Goal: Transaction & Acquisition: Purchase product/service

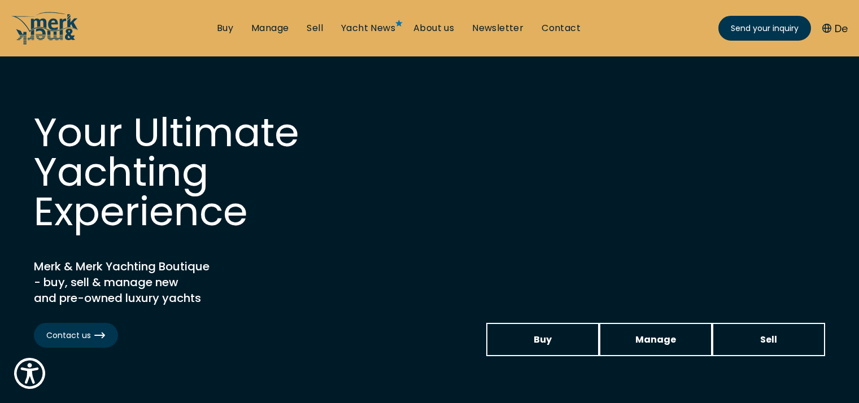
click at [226, 31] on link "Buy" at bounding box center [225, 28] width 16 height 12
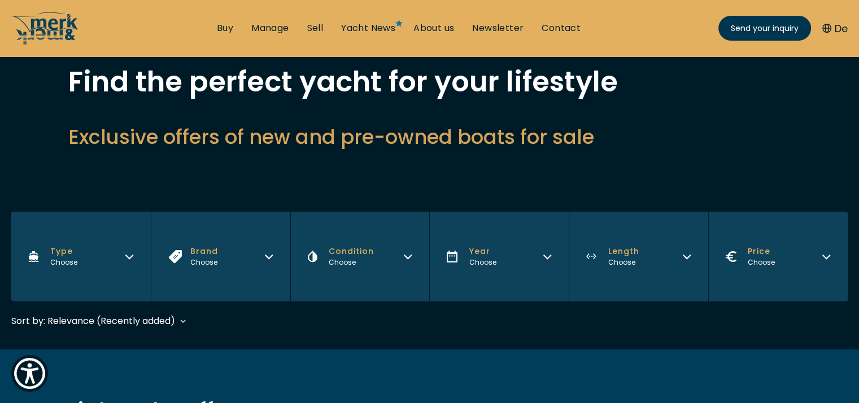
scroll to position [113, 0]
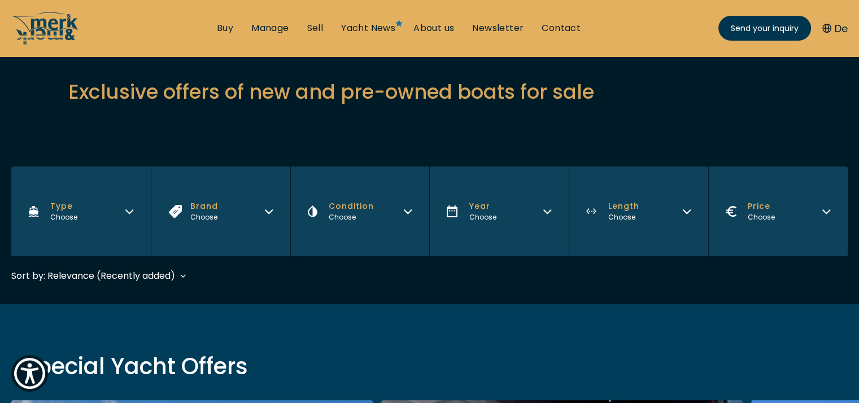
click at [268, 215] on button "Brand Choose" at bounding box center [220, 212] width 139 height 90
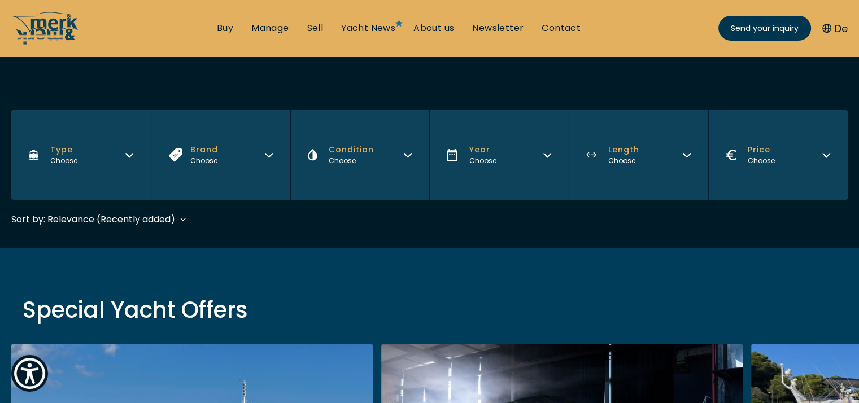
click at [271, 155] on icon "Brand" at bounding box center [268, 155] width 7 height 3
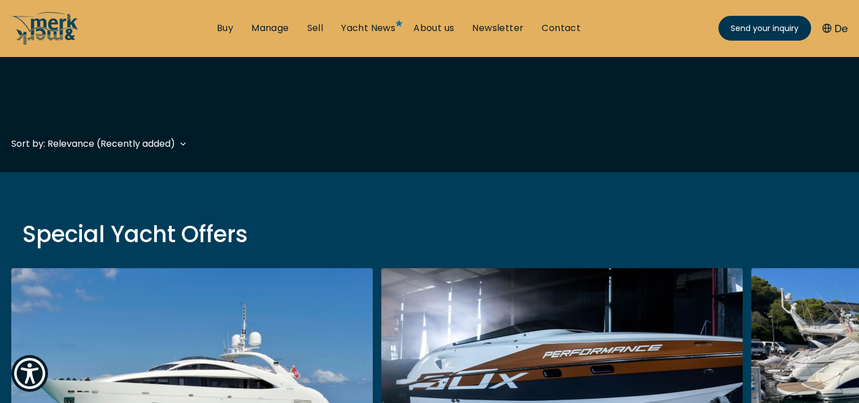
scroll to position [226, 0]
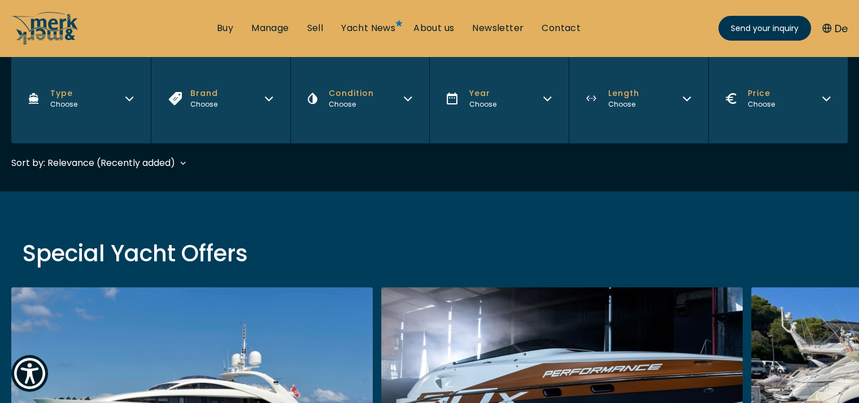
click at [268, 109] on button "Brand Choose" at bounding box center [220, 99] width 139 height 90
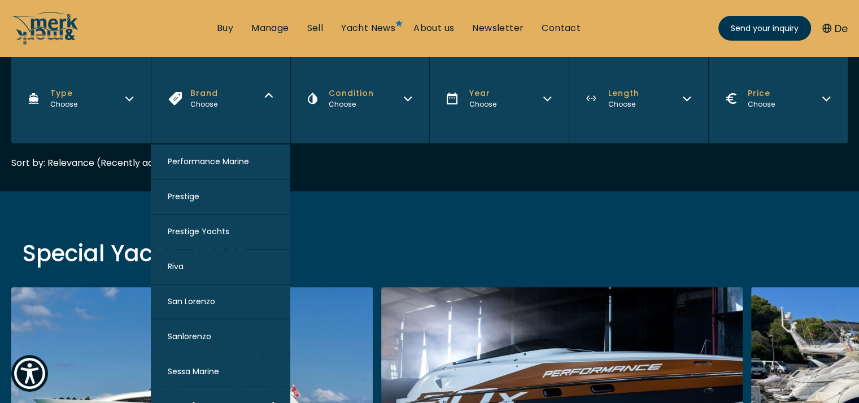
scroll to position [876, 0]
drag, startPoint x: 235, startPoint y: 342, endPoint x: 233, endPoint y: 286, distance: 56.5
click at [233, 286] on div "Dealerships Cranchi Yachts Princess Yachts AB Yachts Apreamare [PERSON_NAME] Az…" at bounding box center [220, 323] width 139 height 360
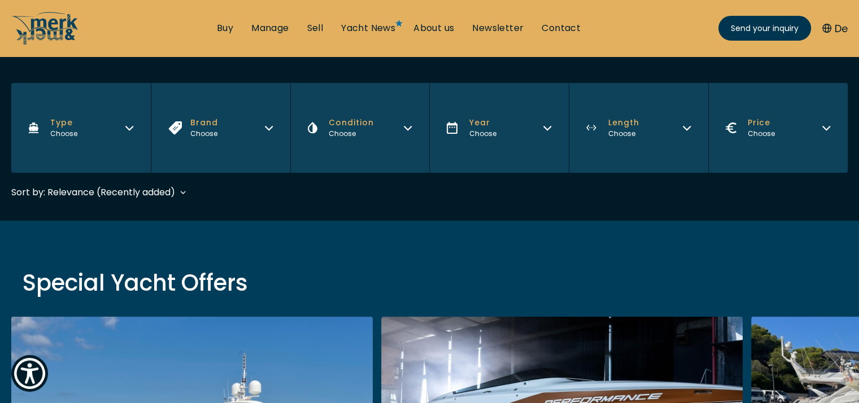
scroll to position [226, 0]
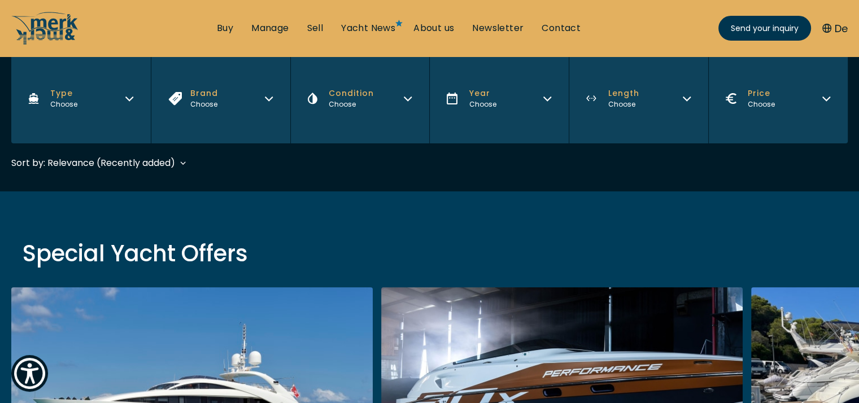
click at [128, 95] on icon "Type" at bounding box center [129, 97] width 9 height 9
click at [414, 102] on button "Condition Choose" at bounding box center [359, 99] width 139 height 90
click at [492, 99] on div "Choose" at bounding box center [482, 104] width 27 height 10
click at [538, 113] on button "Year Choose" at bounding box center [498, 99] width 139 height 90
click at [255, 98] on button "Brand Choose" at bounding box center [220, 99] width 139 height 90
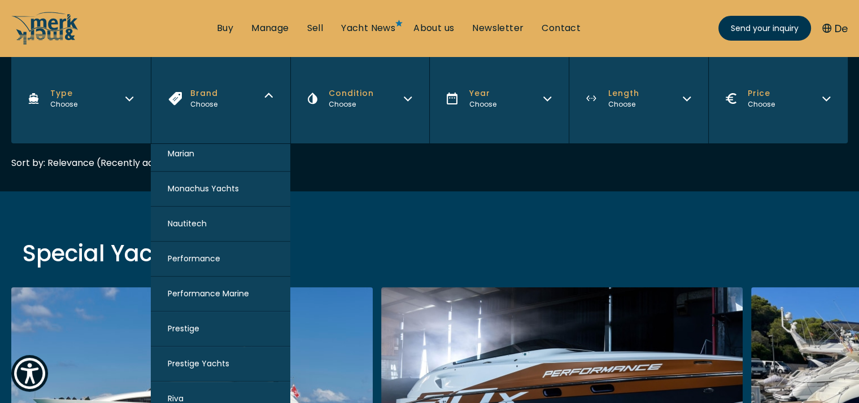
scroll to position [1084, 0]
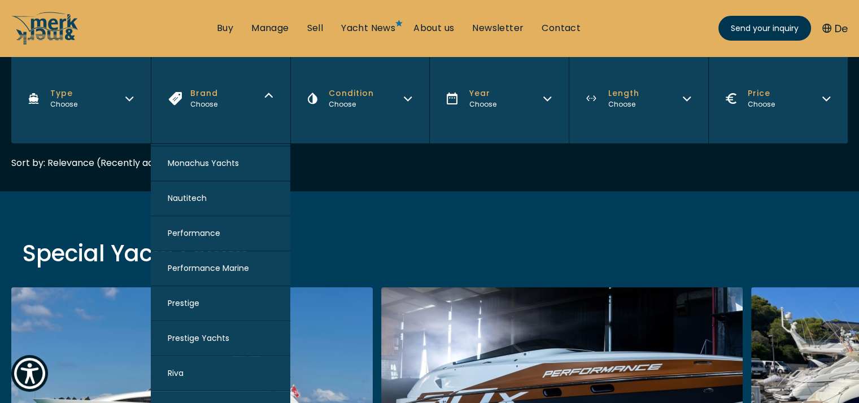
click at [235, 232] on button "Performance" at bounding box center [220, 233] width 139 height 35
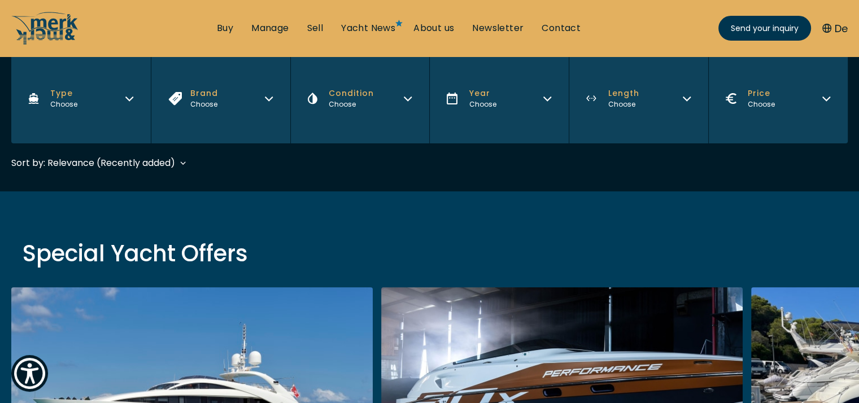
scroll to position [280, 0]
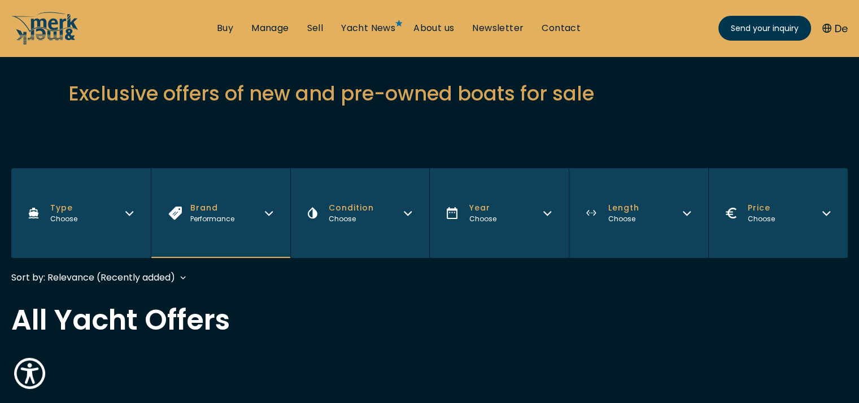
scroll to position [113, 0]
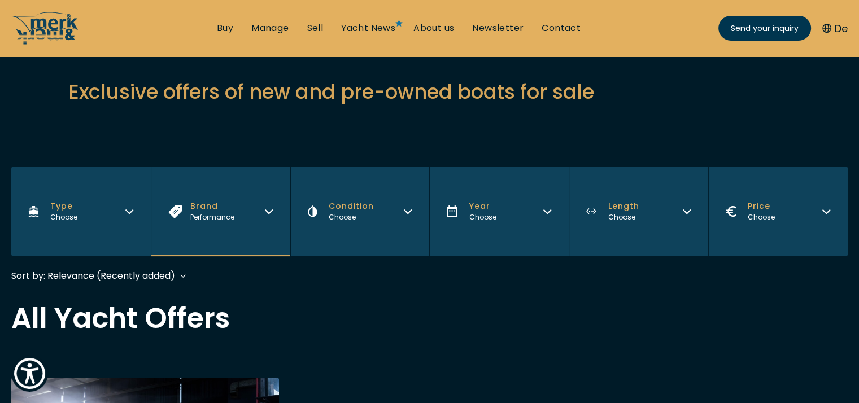
click at [256, 219] on button "Brand Performance" at bounding box center [220, 212] width 139 height 90
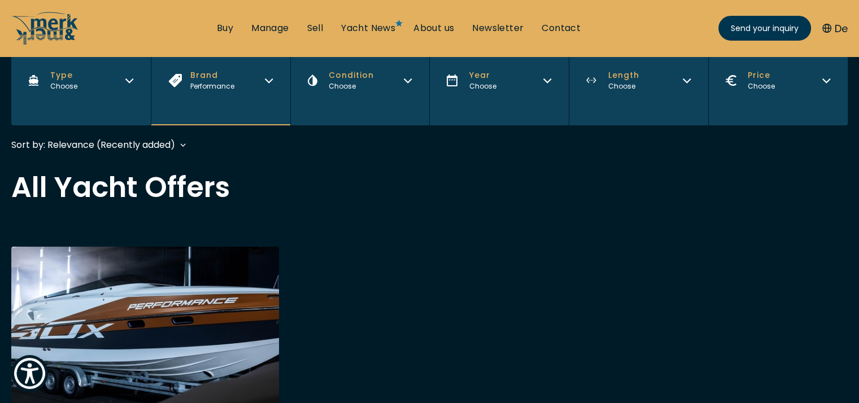
scroll to position [226, 0]
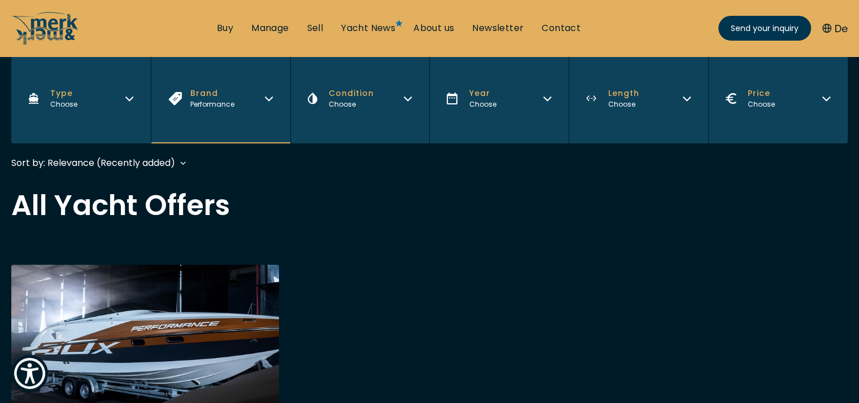
click at [269, 103] on button "Brand Performance" at bounding box center [220, 99] width 139 height 90
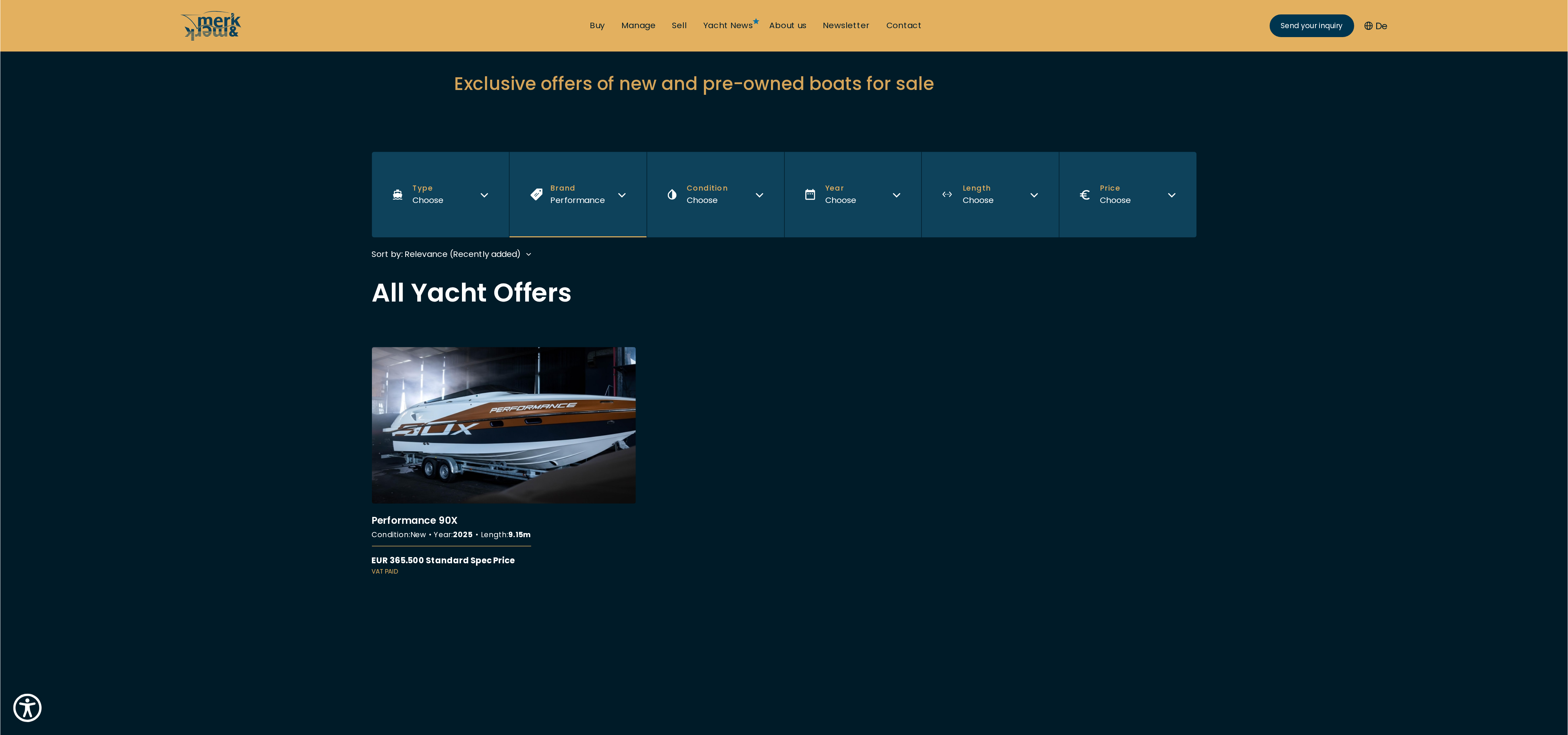
scroll to position [68, 0]
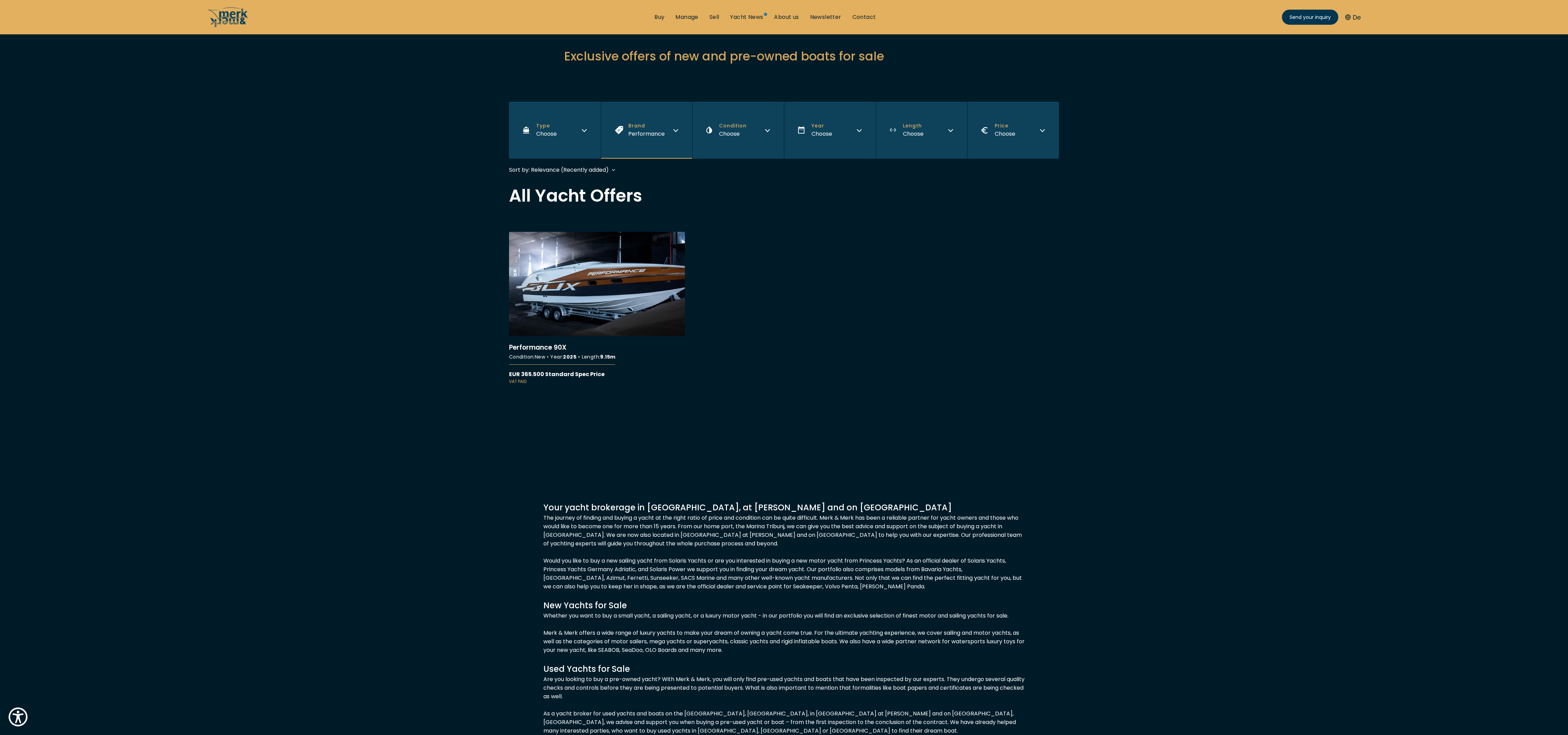
click at [522, 129] on icon "Brand" at bounding box center [676, 129] width 5 height 5
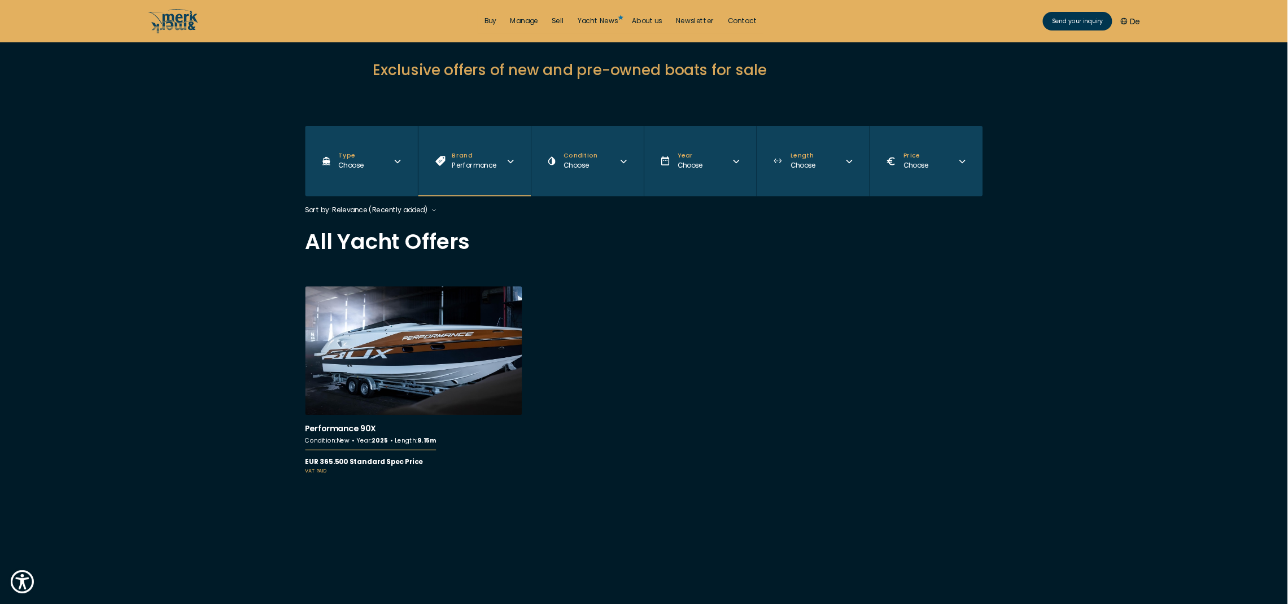
scroll to position [111, 0]
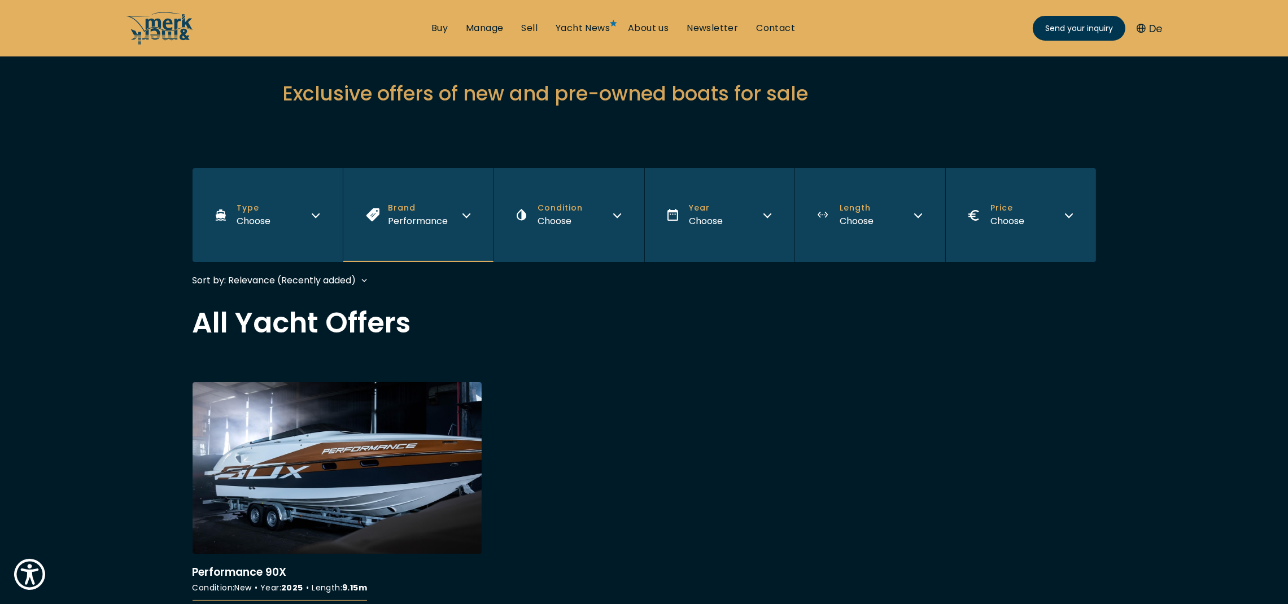
click at [467, 215] on icon "Brand" at bounding box center [466, 215] width 7 height 3
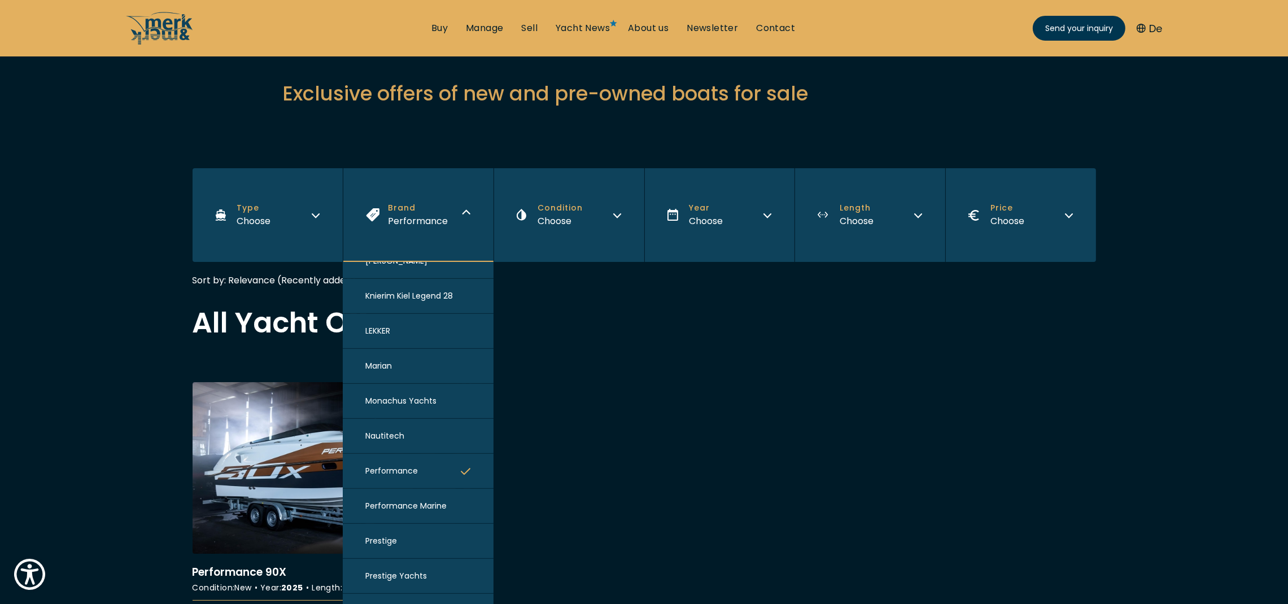
scroll to position [1010, 0]
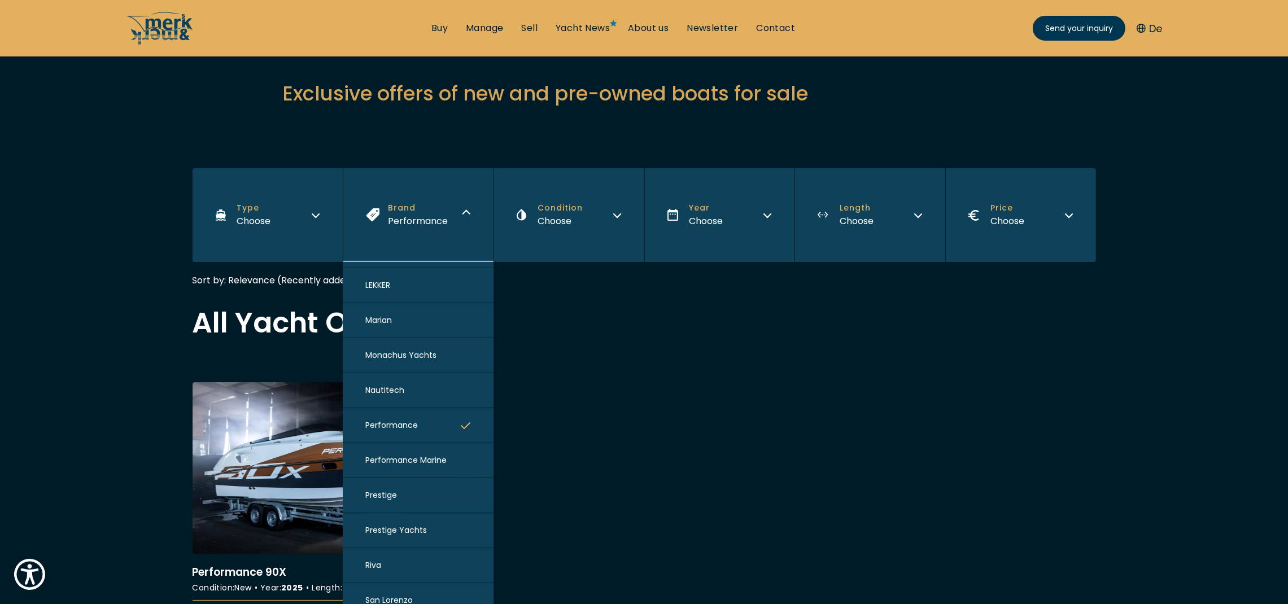
click at [440, 317] on button "Marian" at bounding box center [418, 320] width 151 height 35
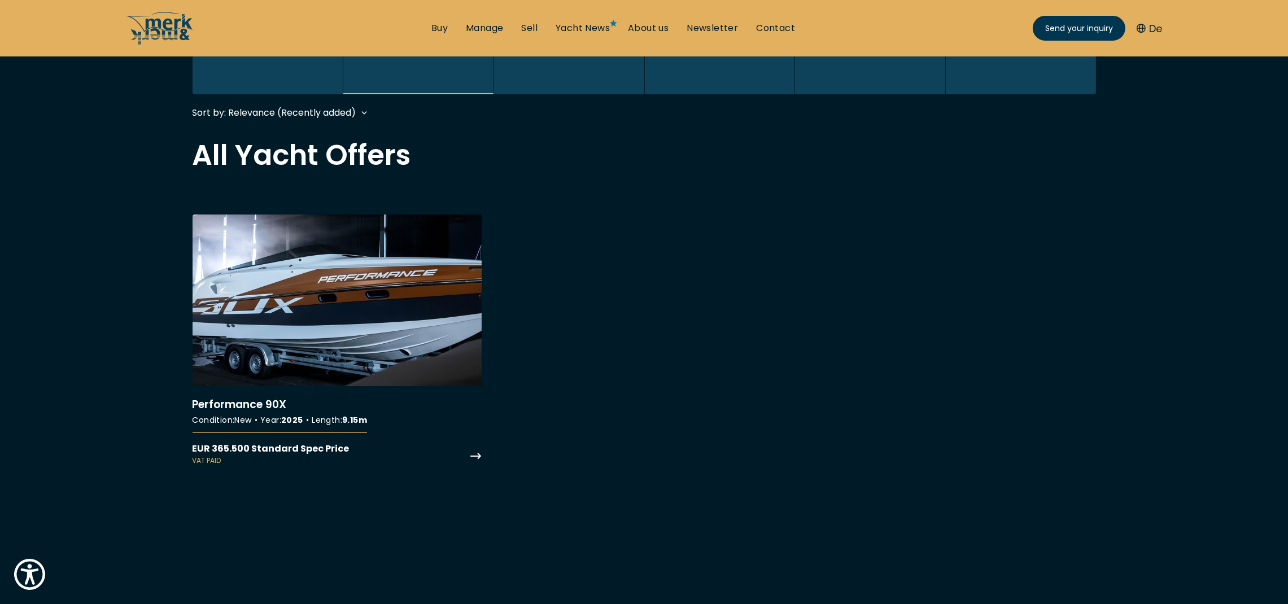
scroll to position [280, 0]
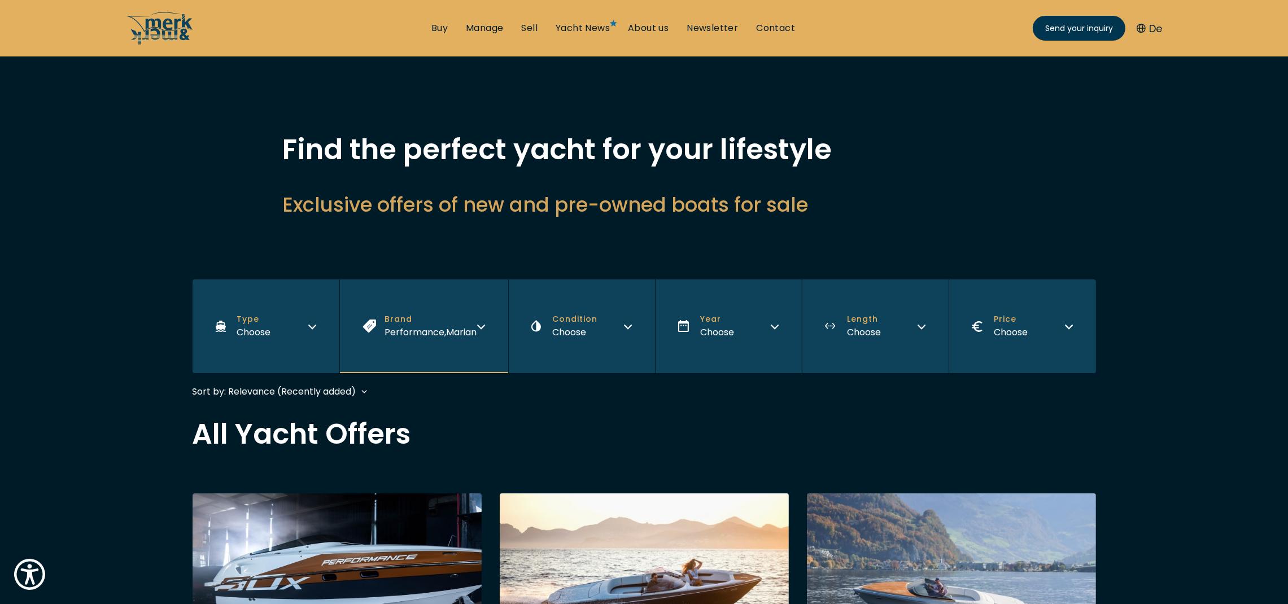
click at [446, 339] on div "Performance , [PERSON_NAME]" at bounding box center [431, 332] width 92 height 14
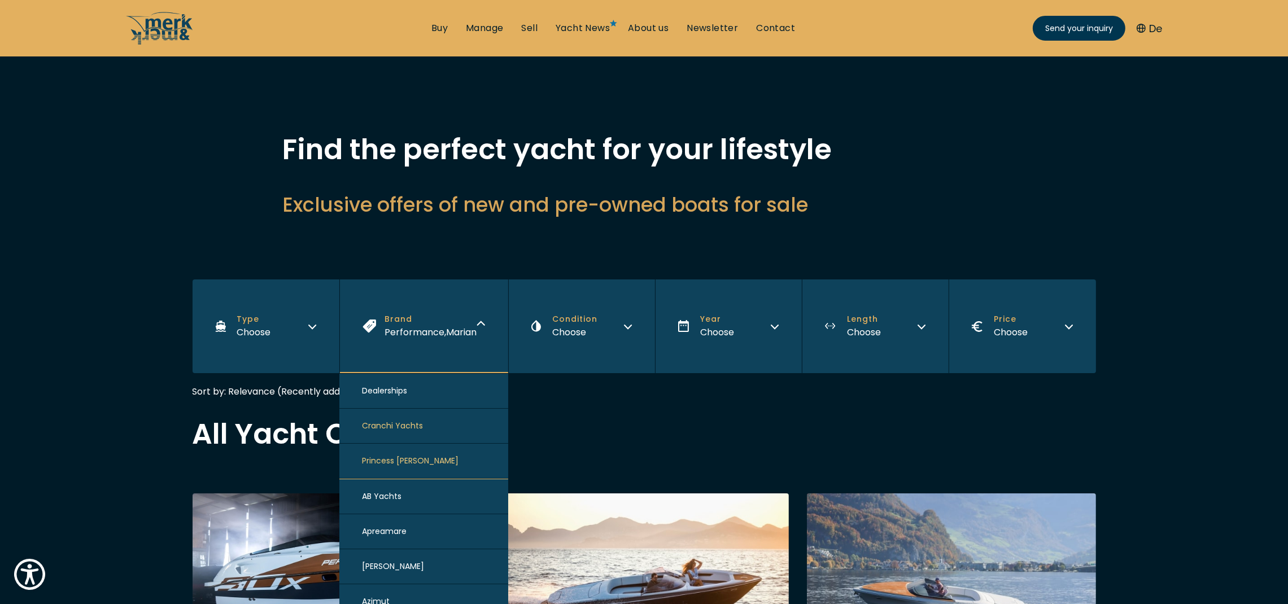
click at [428, 403] on div "Dealerships" at bounding box center [423, 391] width 169 height 35
click at [399, 399] on div "Dealerships" at bounding box center [423, 391] width 169 height 35
click at [443, 403] on div "Dealerships" at bounding box center [423, 391] width 169 height 35
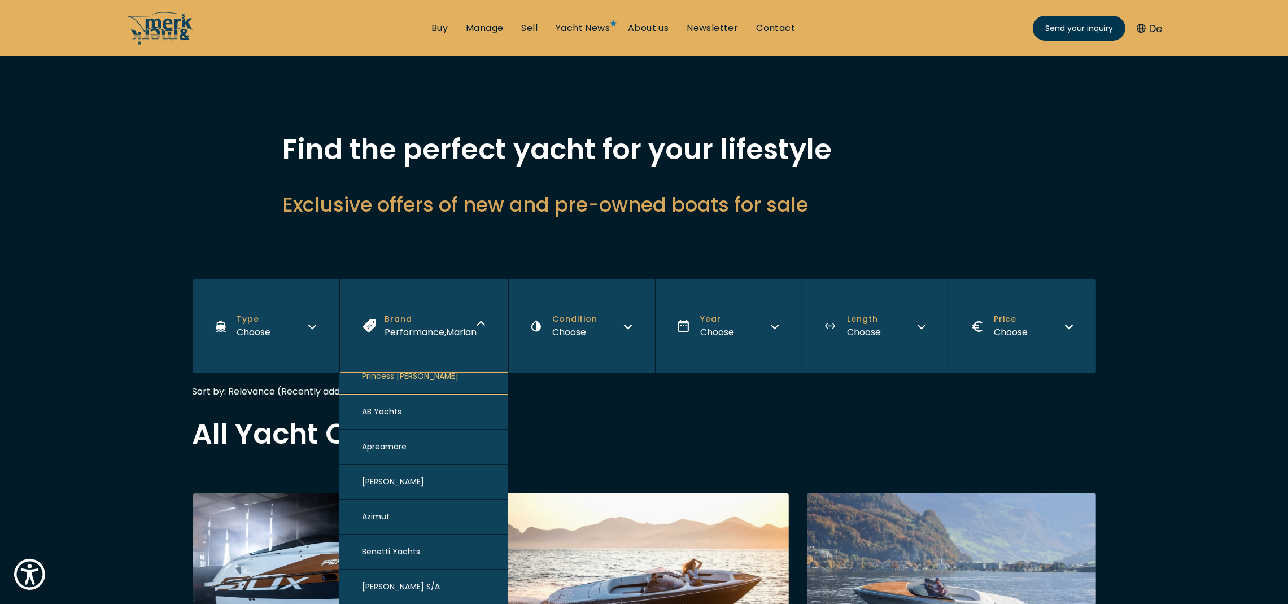
click at [427, 403] on button "AB Yachts" at bounding box center [423, 412] width 169 height 36
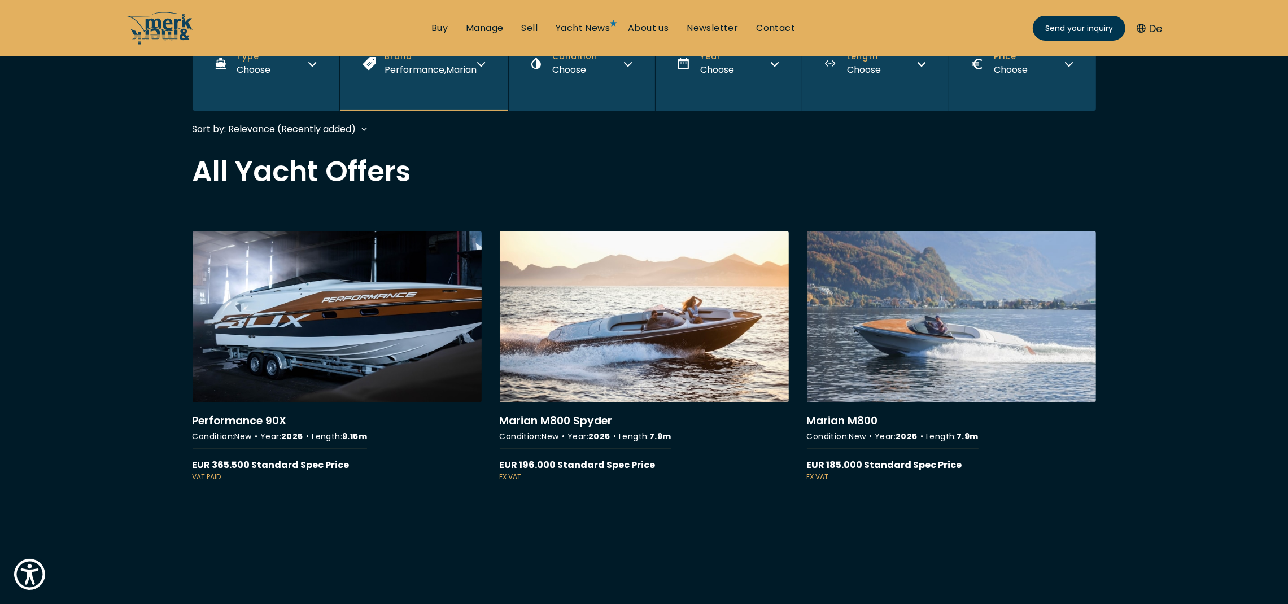
scroll to position [280, 0]
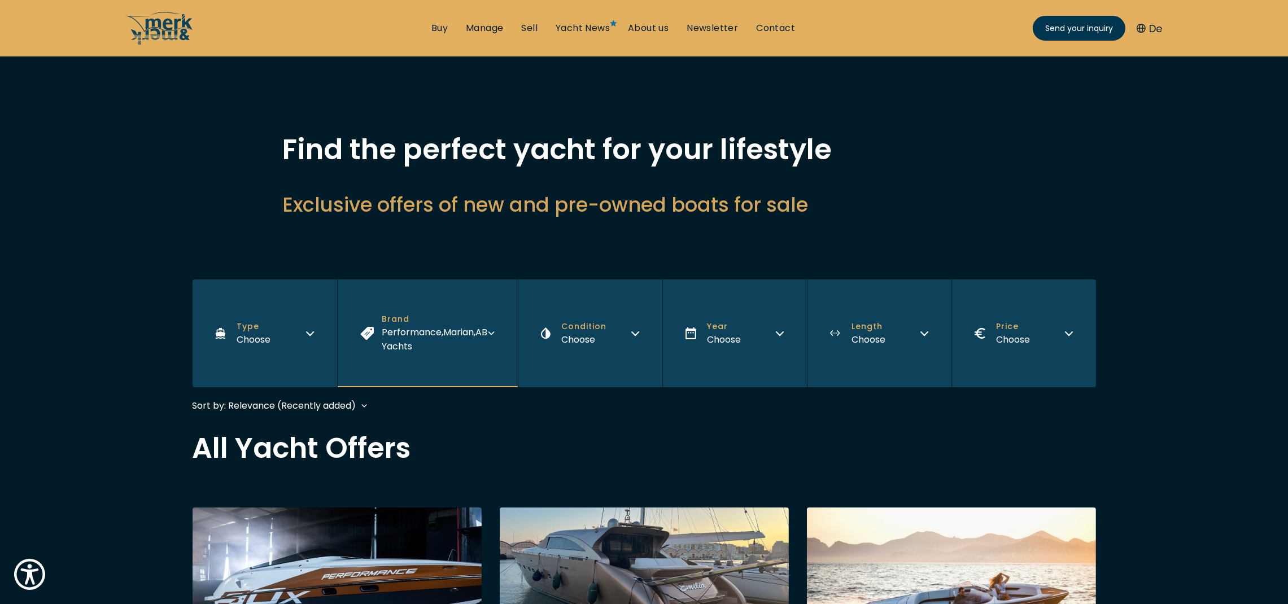
click at [463, 353] on div "Performance , [PERSON_NAME] , AB Yachts" at bounding box center [435, 339] width 106 height 28
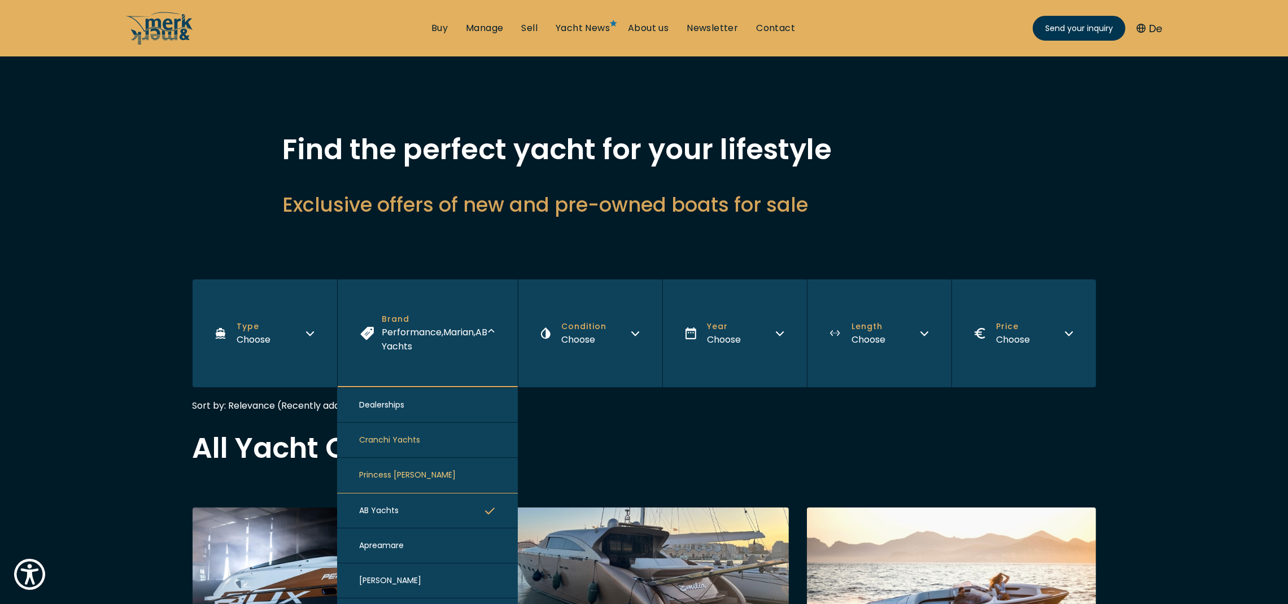
click at [485, 403] on icon "button" at bounding box center [490, 511] width 10 height 7
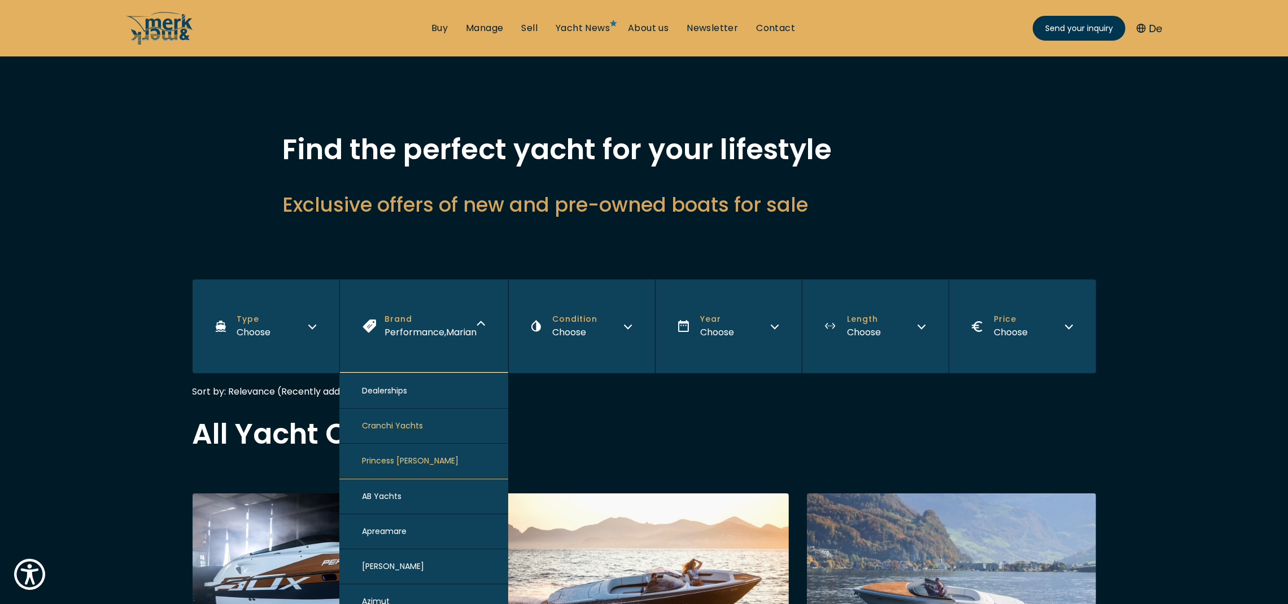
click at [446, 339] on span "Marian" at bounding box center [461, 332] width 30 height 13
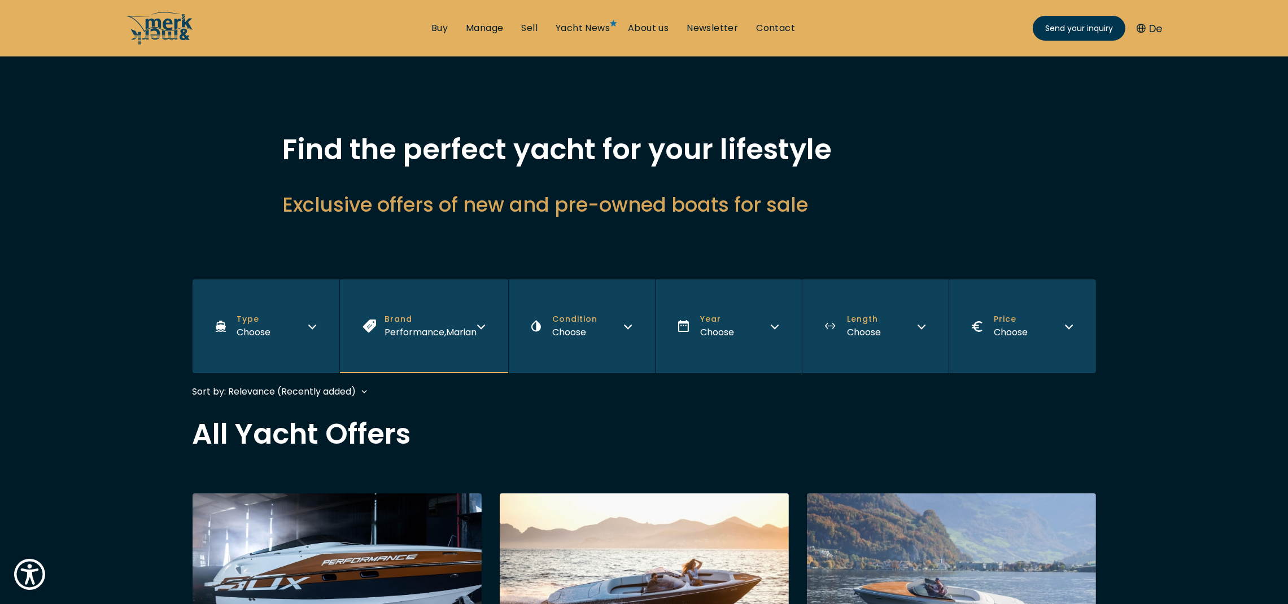
click at [429, 337] on span "Performance ," at bounding box center [416, 332] width 62 height 13
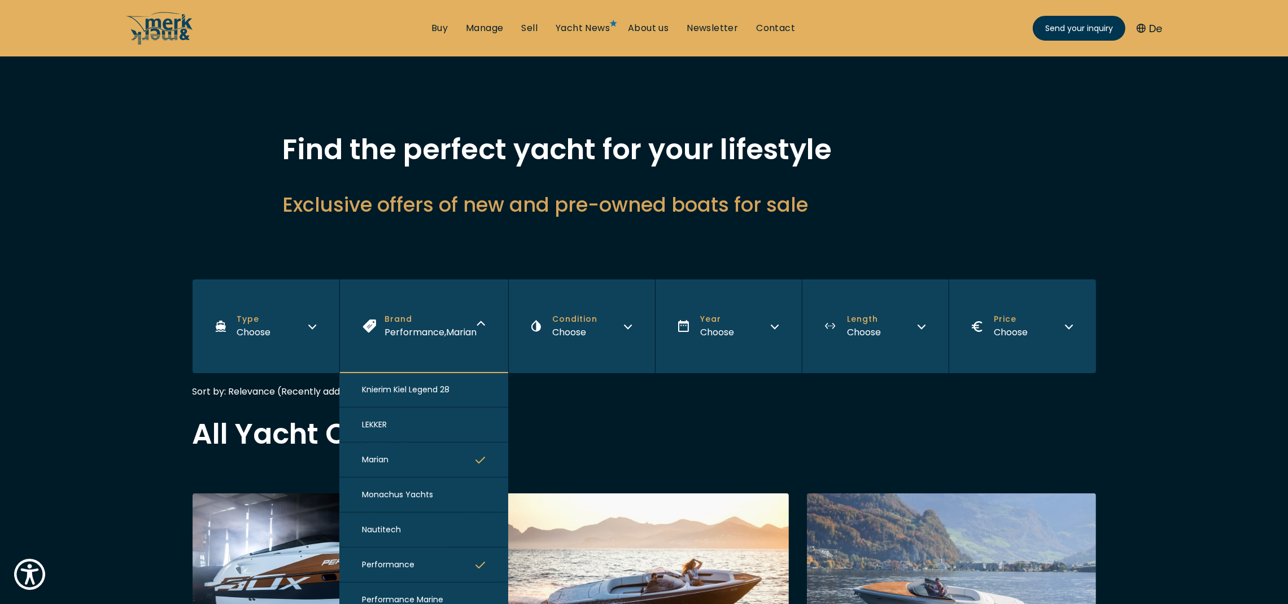
scroll to position [1010, 0]
click at [455, 403] on button "Marian" at bounding box center [423, 431] width 169 height 35
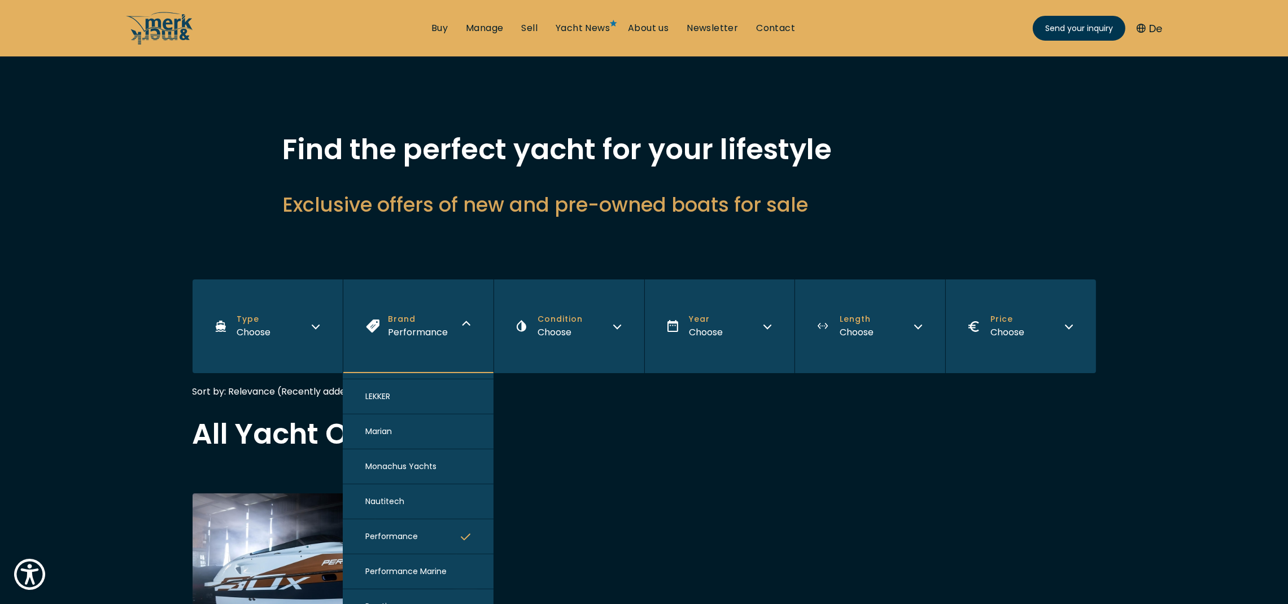
click at [443, 403] on button "Performance" at bounding box center [418, 536] width 151 height 35
